Goal: Task Accomplishment & Management: Use online tool/utility

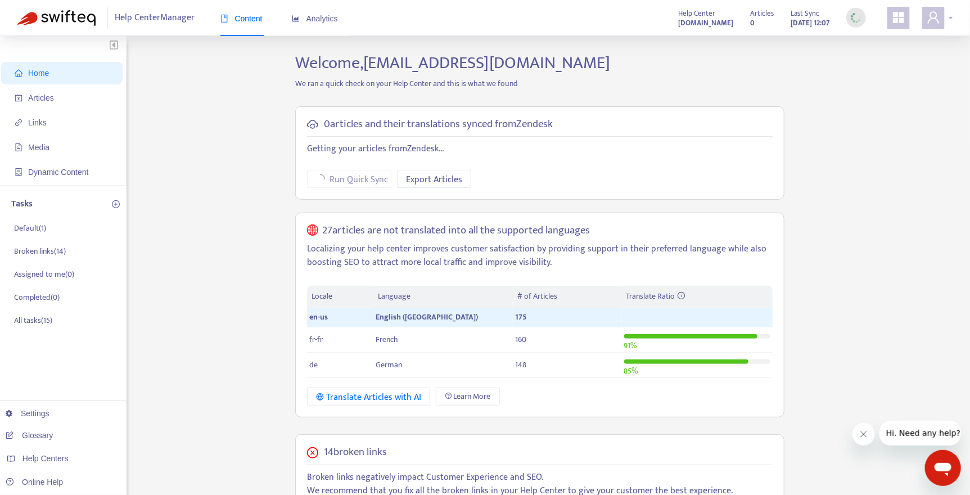
click at [948, 13] on div at bounding box center [937, 18] width 31 height 22
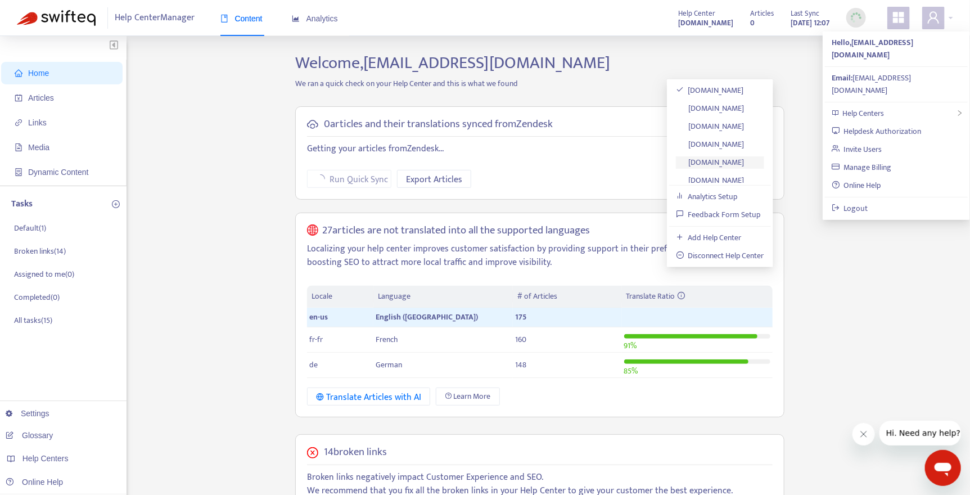
click at [745, 156] on link "[DOMAIN_NAME]" at bounding box center [710, 162] width 69 height 13
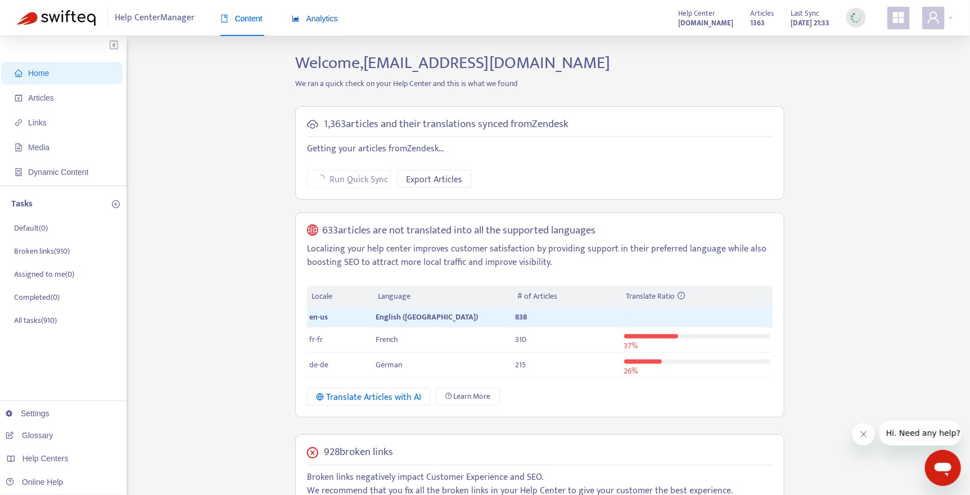
click at [316, 18] on span "Analytics" at bounding box center [315, 18] width 46 height 9
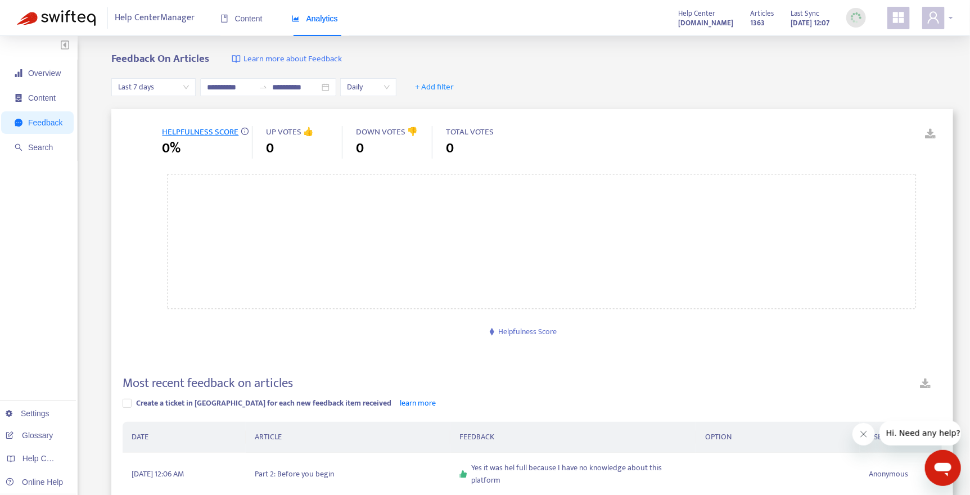
click at [938, 20] on icon "user" at bounding box center [933, 17] width 11 height 12
